Goal: Information Seeking & Learning: Learn about a topic

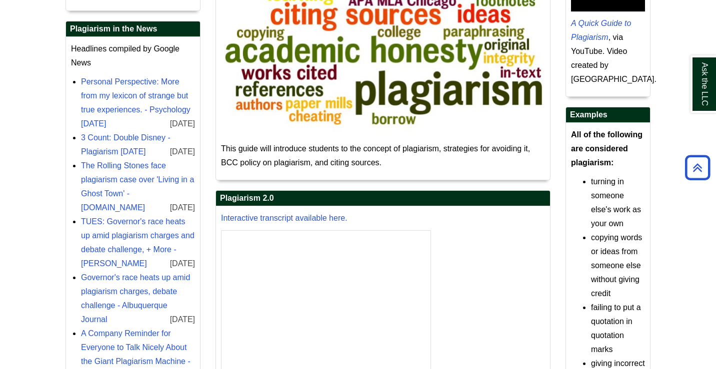
scroll to position [237, 0]
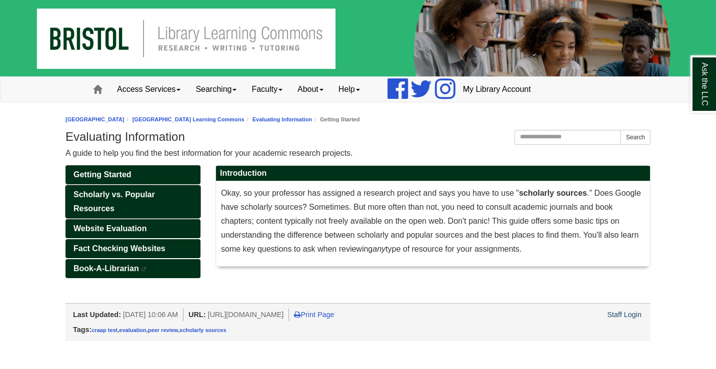
click at [130, 195] on span "Scholarly vs. Popular Resources" at bounding box center [113, 201] width 81 height 22
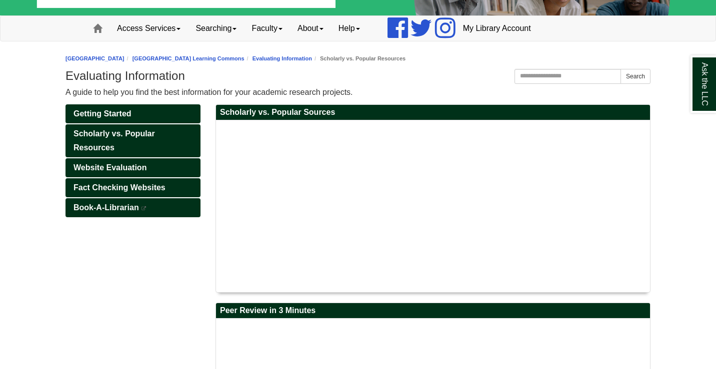
scroll to position [60, 0]
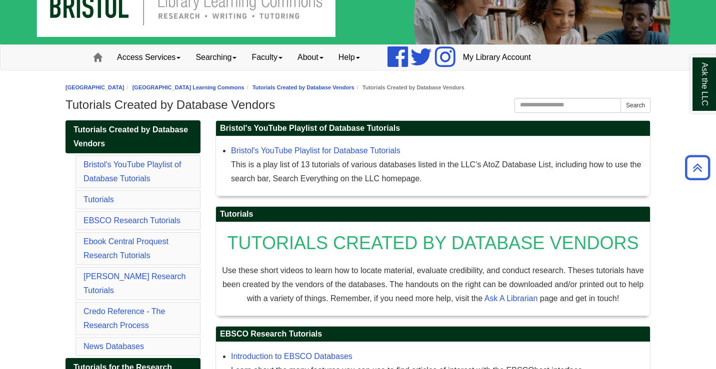
scroll to position [24, 0]
